Goal: Find specific page/section: Find specific page/section

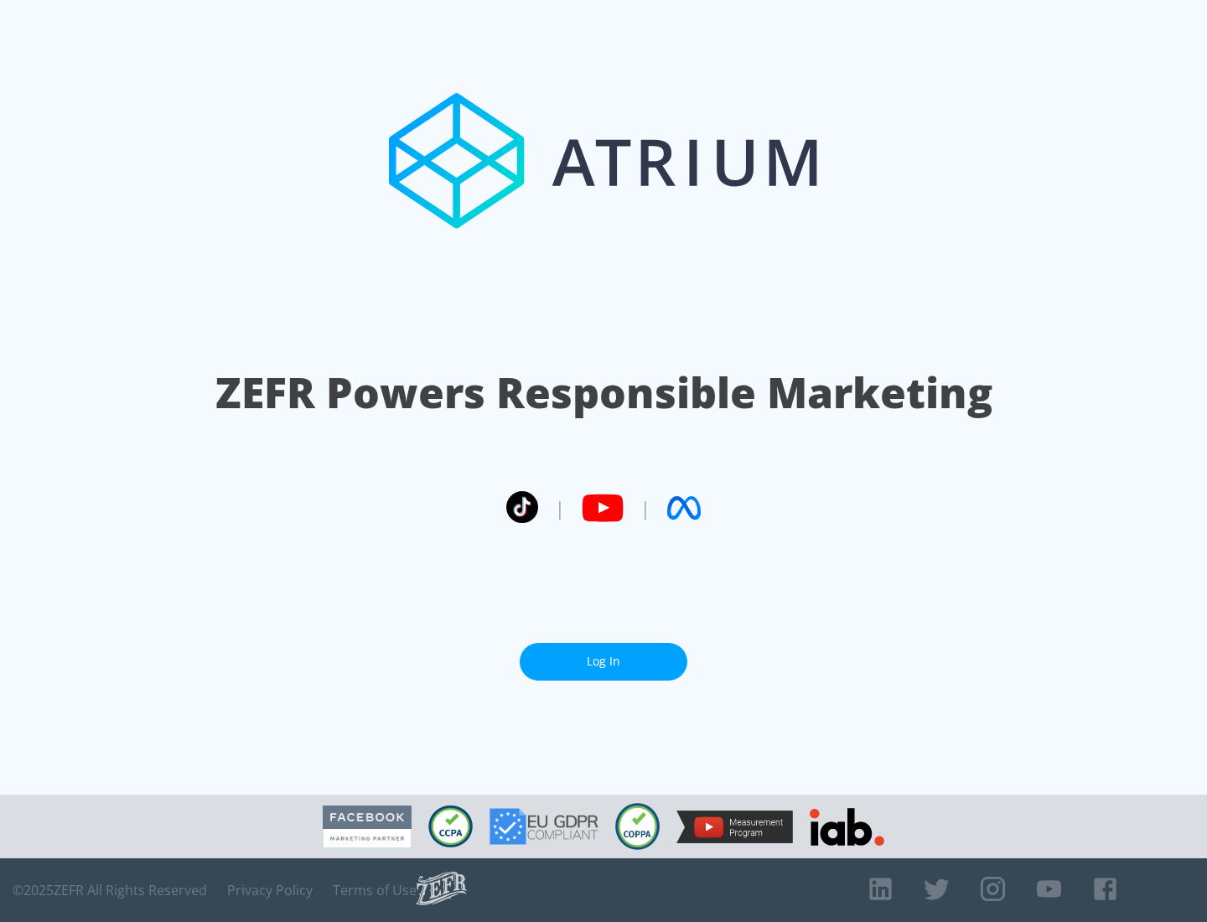
click at [603, 654] on link "Log In" at bounding box center [603, 662] width 168 height 38
